Goal: Navigation & Orientation: Find specific page/section

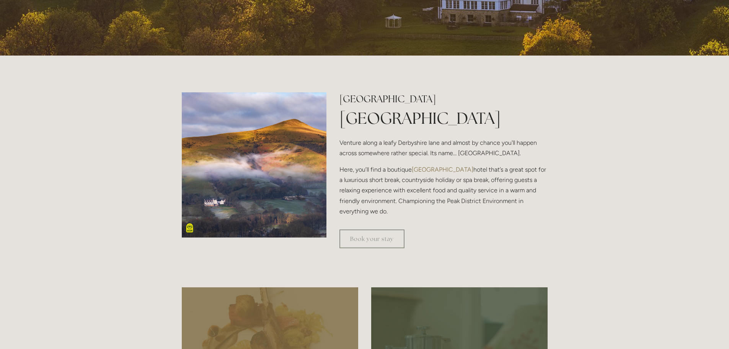
scroll to position [268, 0]
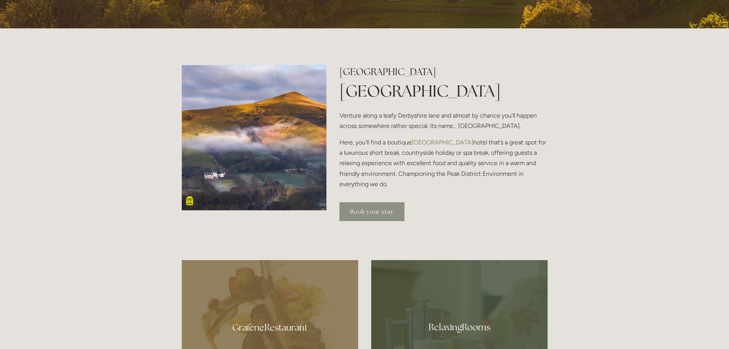
click at [378, 209] on link "Book your stay" at bounding box center [371, 211] width 65 height 19
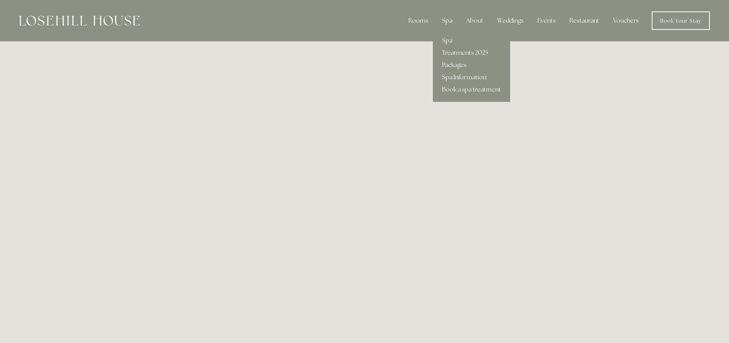
click at [447, 21] on div "Spa" at bounding box center [447, 20] width 23 height 15
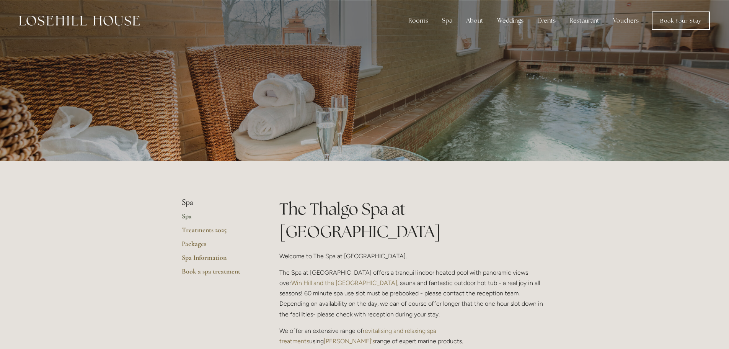
click at [186, 217] on link "Spa" at bounding box center [218, 219] width 73 height 14
click at [203, 255] on link "Spa Information" at bounding box center [218, 260] width 73 height 14
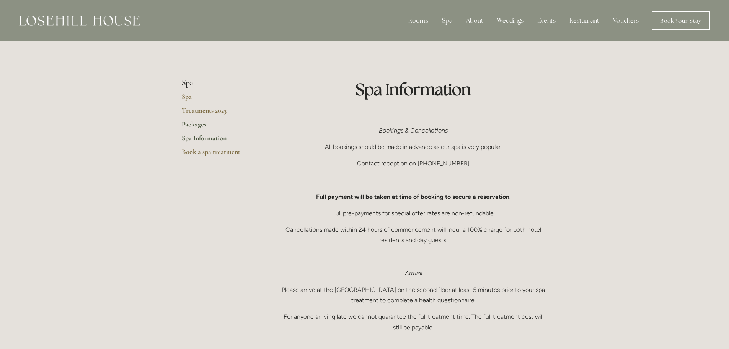
click at [197, 124] on link "Packages" at bounding box center [218, 127] width 73 height 14
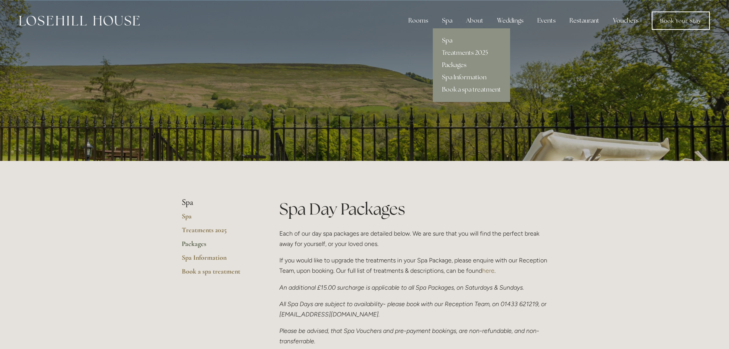
click at [450, 36] on link "Spa" at bounding box center [471, 40] width 77 height 12
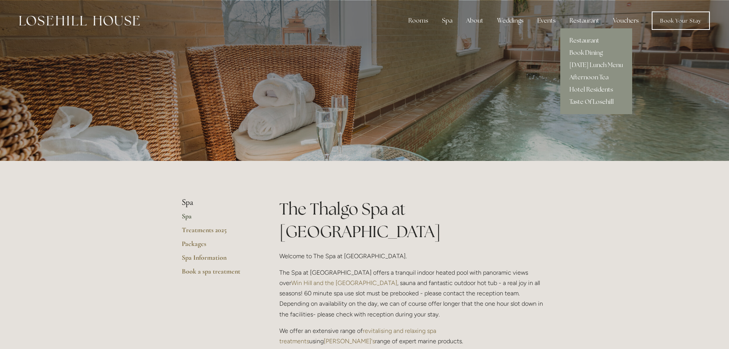
click at [589, 41] on link "Restaurant" at bounding box center [596, 40] width 72 height 12
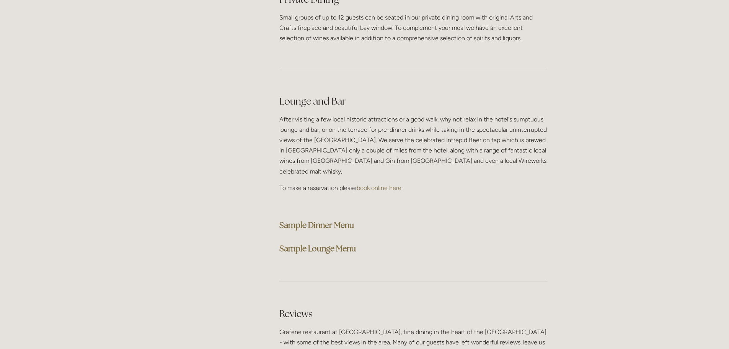
scroll to position [1875, 0]
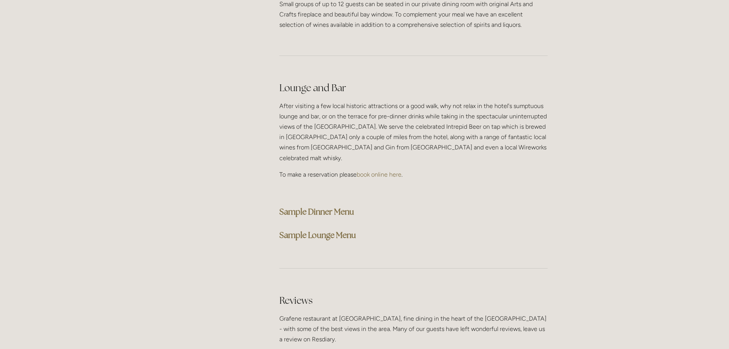
click at [337, 206] on strong "Sample Dinner Menu" at bounding box center [316, 211] width 75 height 10
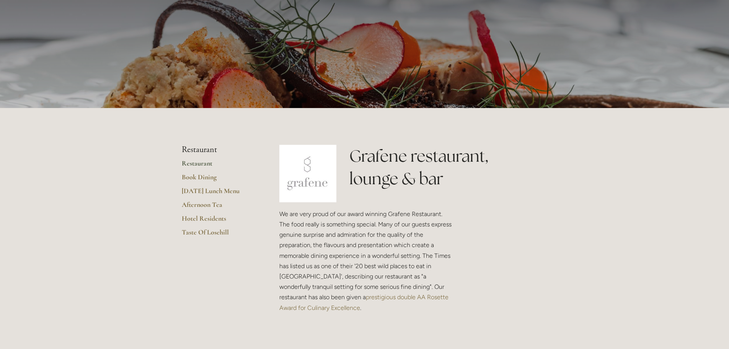
scroll to position [0, 0]
